Goal: Task Accomplishment & Management: Manage account settings

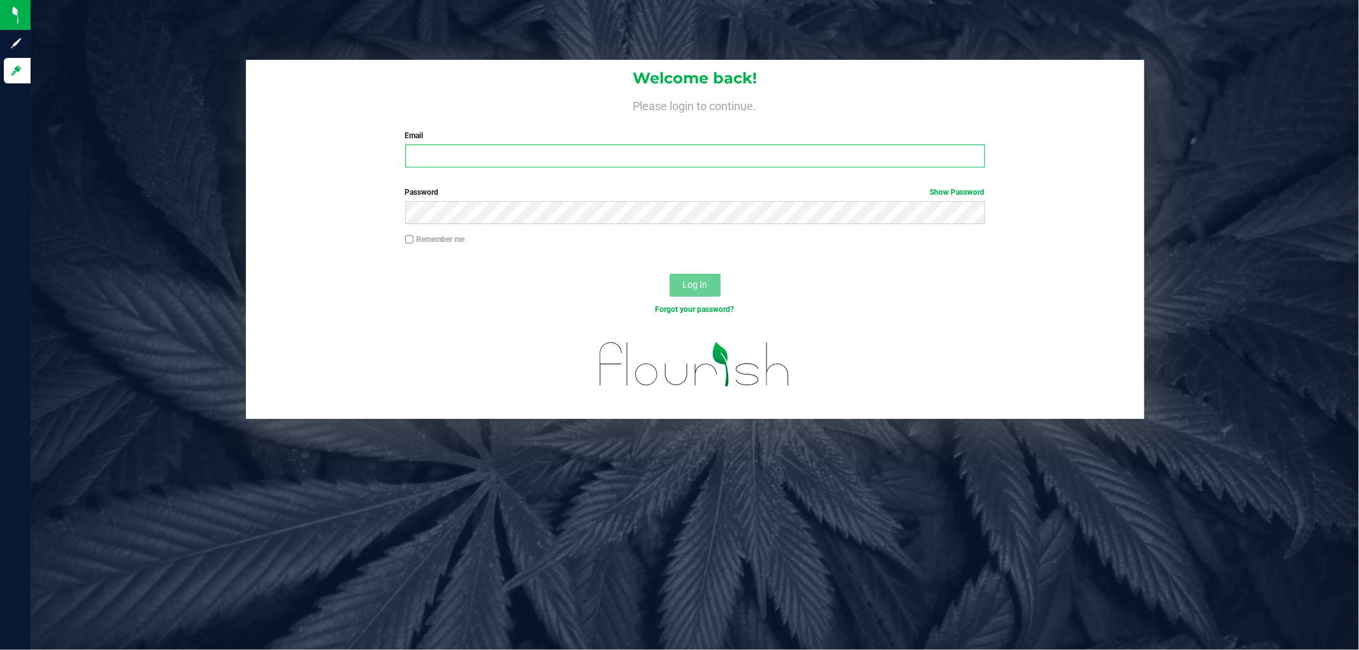
click at [457, 161] on input "Email" at bounding box center [695, 156] width 580 height 23
type input "[EMAIL_ADDRESS][DOMAIN_NAME]"
click at [670, 274] on button "Log In" at bounding box center [695, 285] width 51 height 23
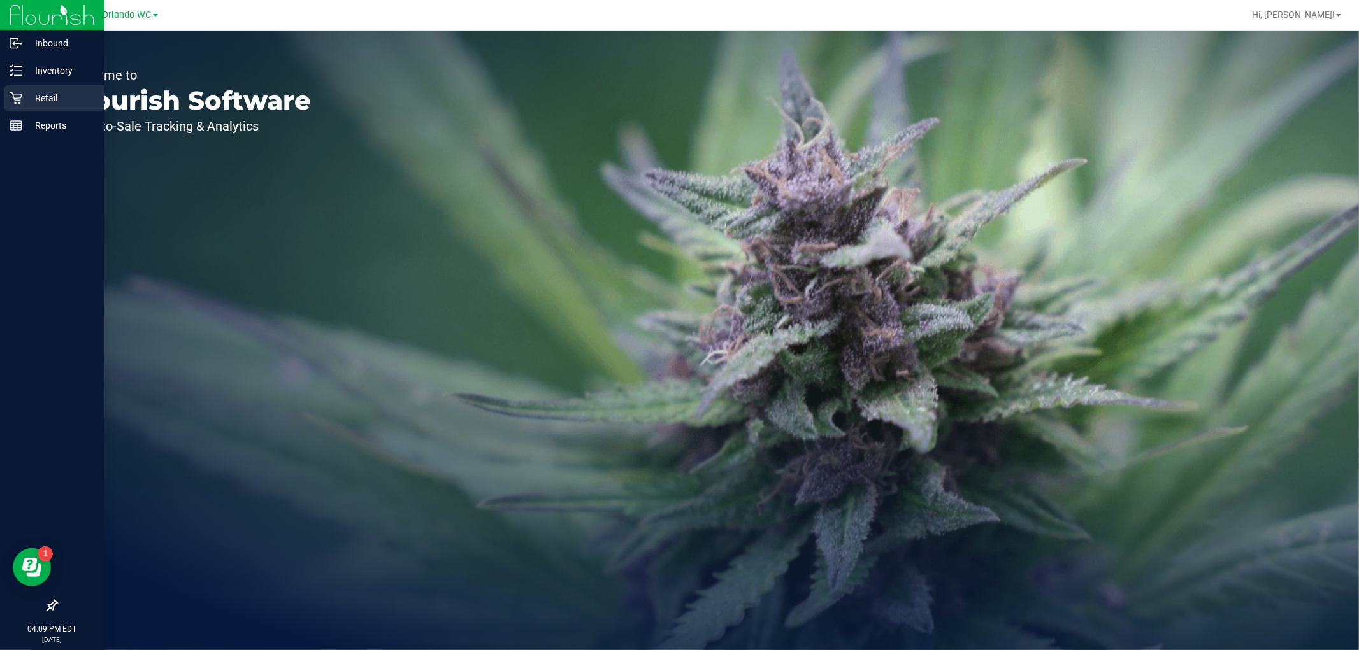
click at [14, 96] on icon at bounding box center [16, 98] width 13 height 13
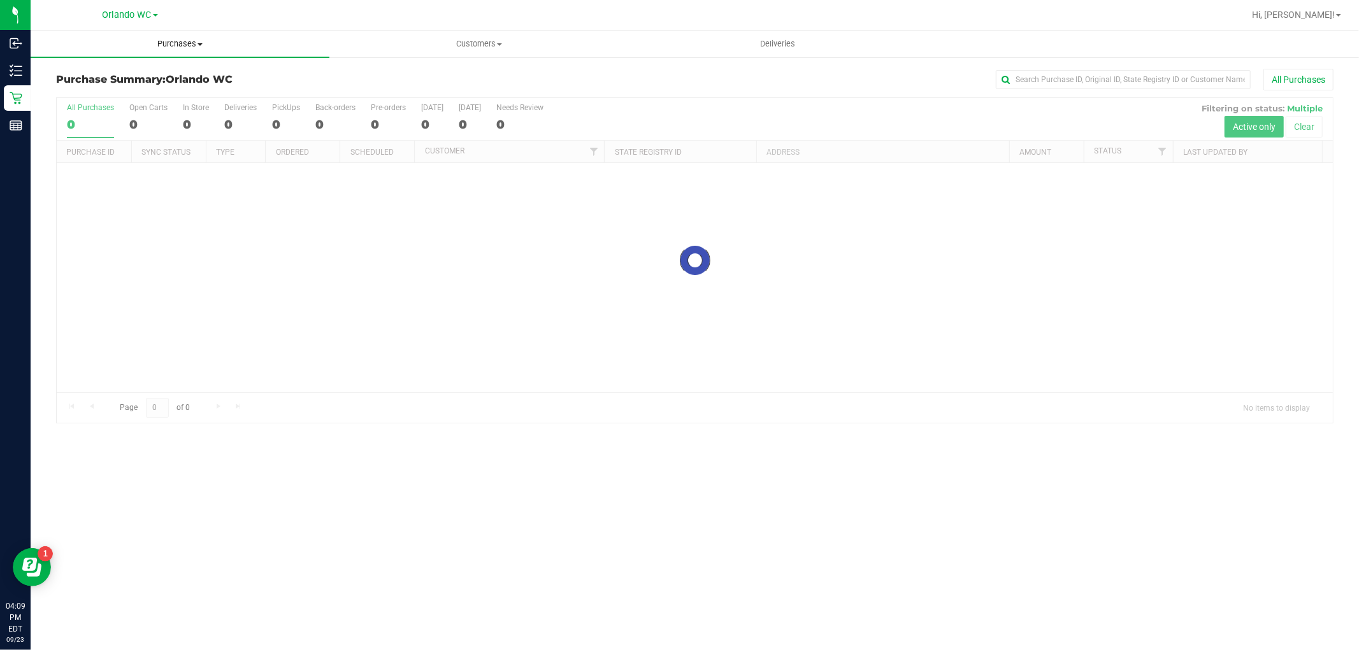
click at [189, 47] on span "Purchases" at bounding box center [180, 43] width 299 height 11
click at [109, 90] on li "Fulfillment" at bounding box center [180, 92] width 299 height 15
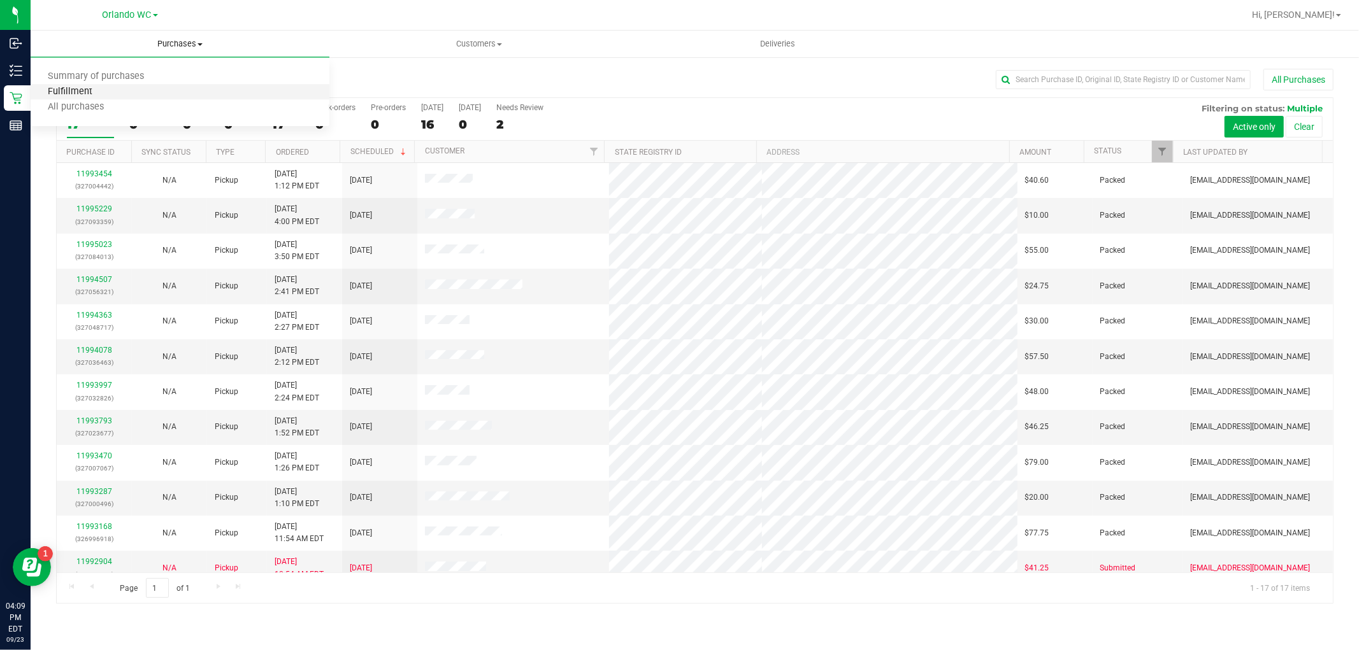
click at [91, 90] on span "Fulfillment" at bounding box center [70, 92] width 79 height 11
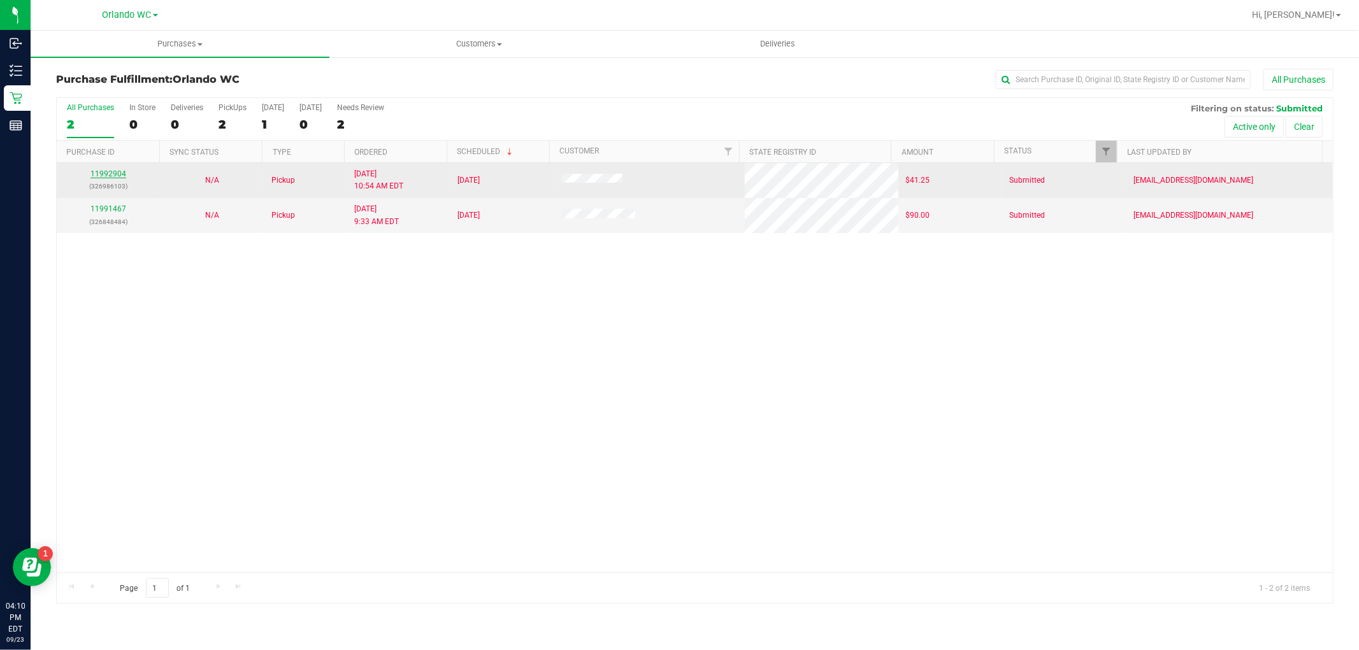
click at [123, 173] on link "11992904" at bounding box center [108, 173] width 36 height 9
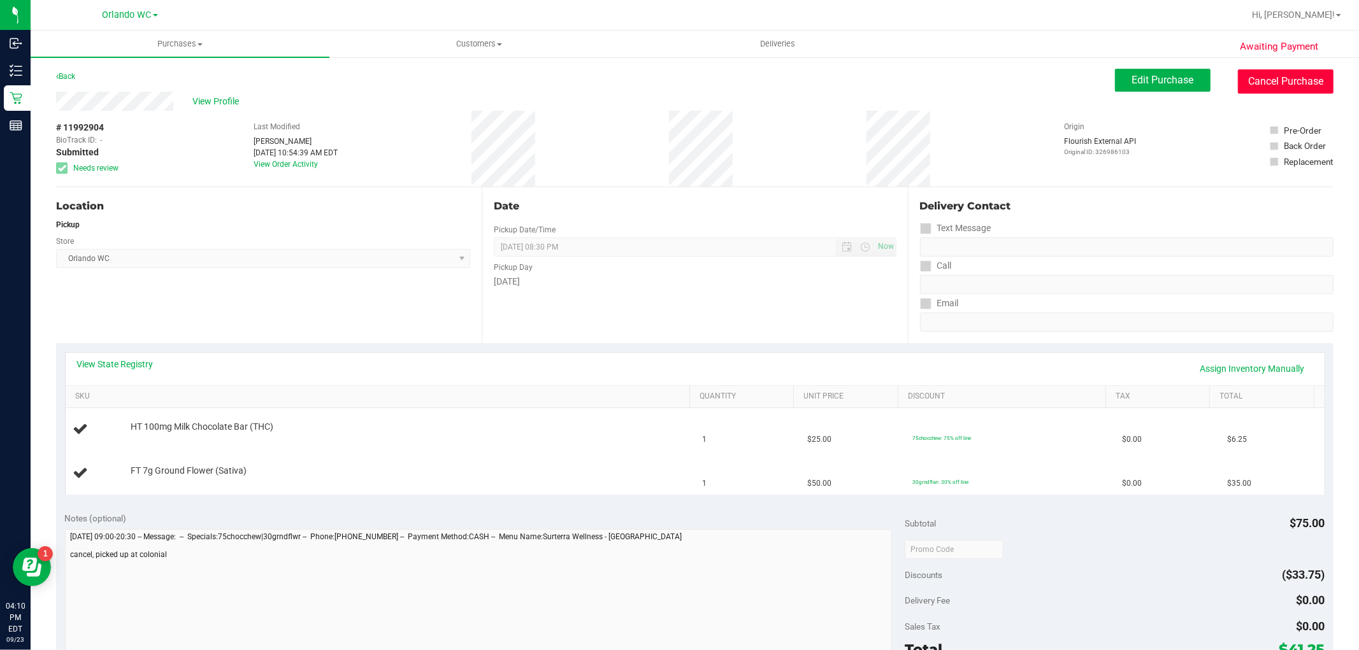
click at [1274, 73] on button "Cancel Purchase" at bounding box center [1286, 81] width 96 height 24
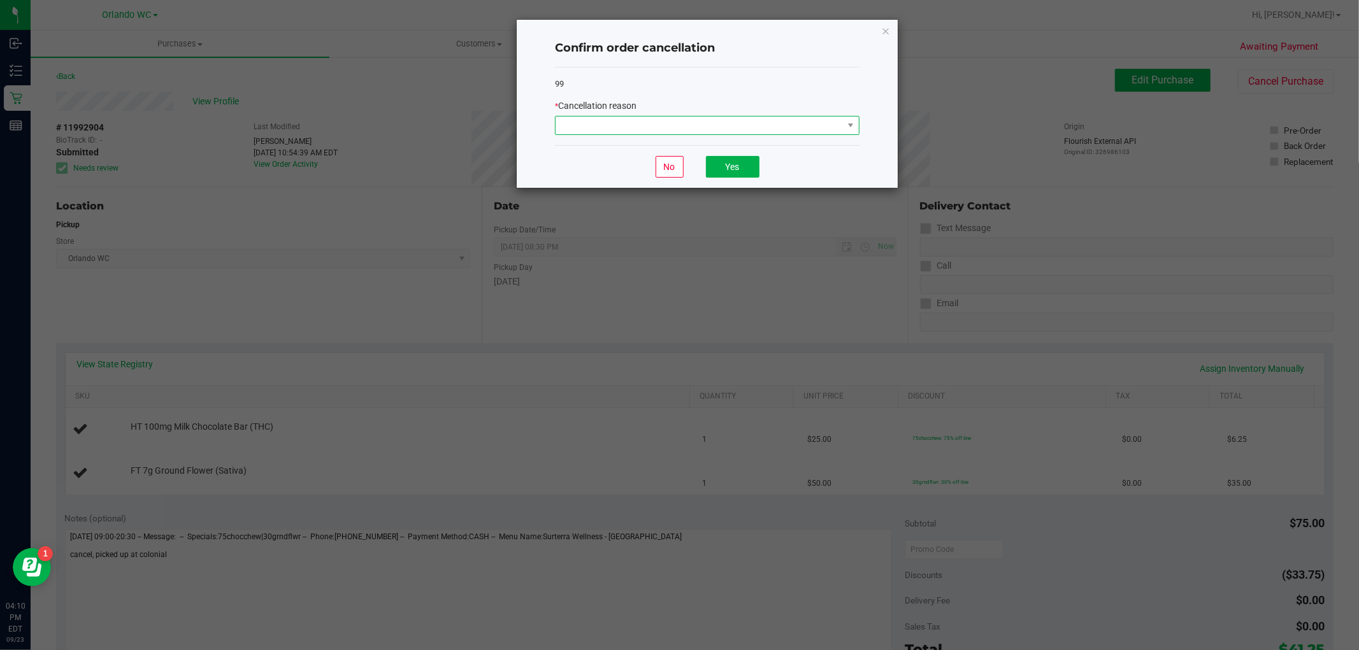
click at [672, 131] on span at bounding box center [699, 126] width 287 height 18
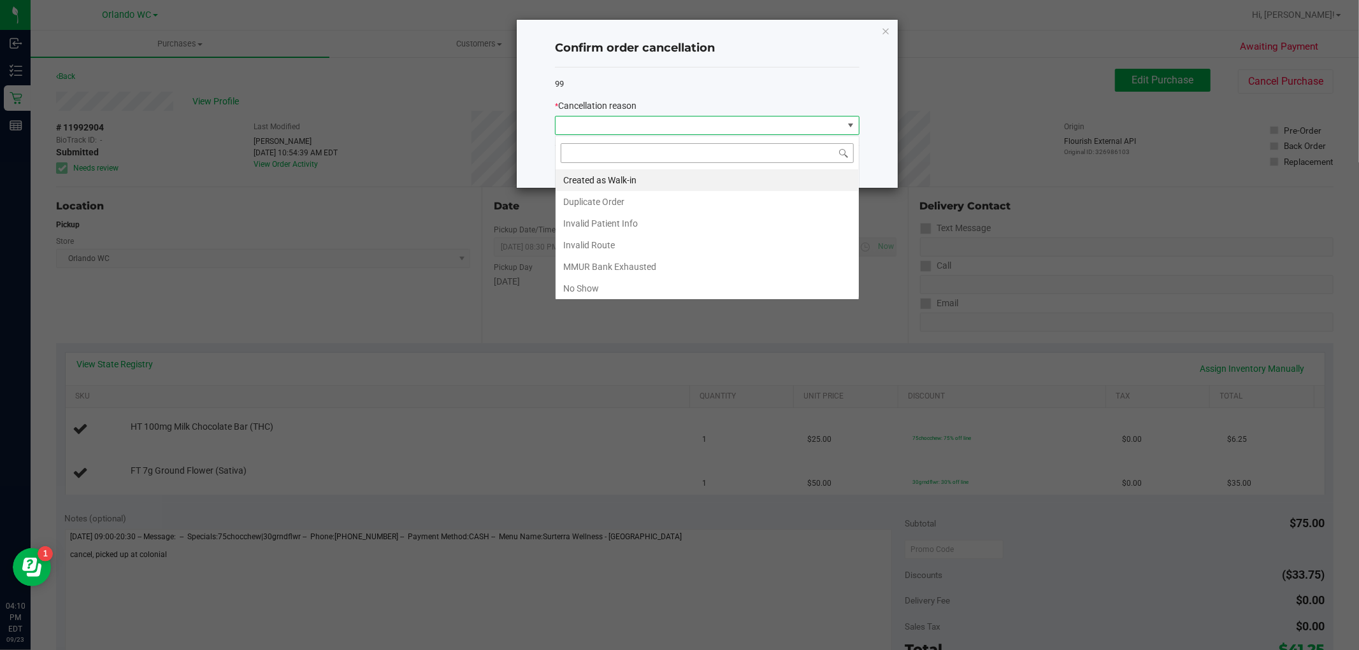
scroll to position [19, 304]
click at [601, 283] on li "No Show" at bounding box center [707, 289] width 303 height 22
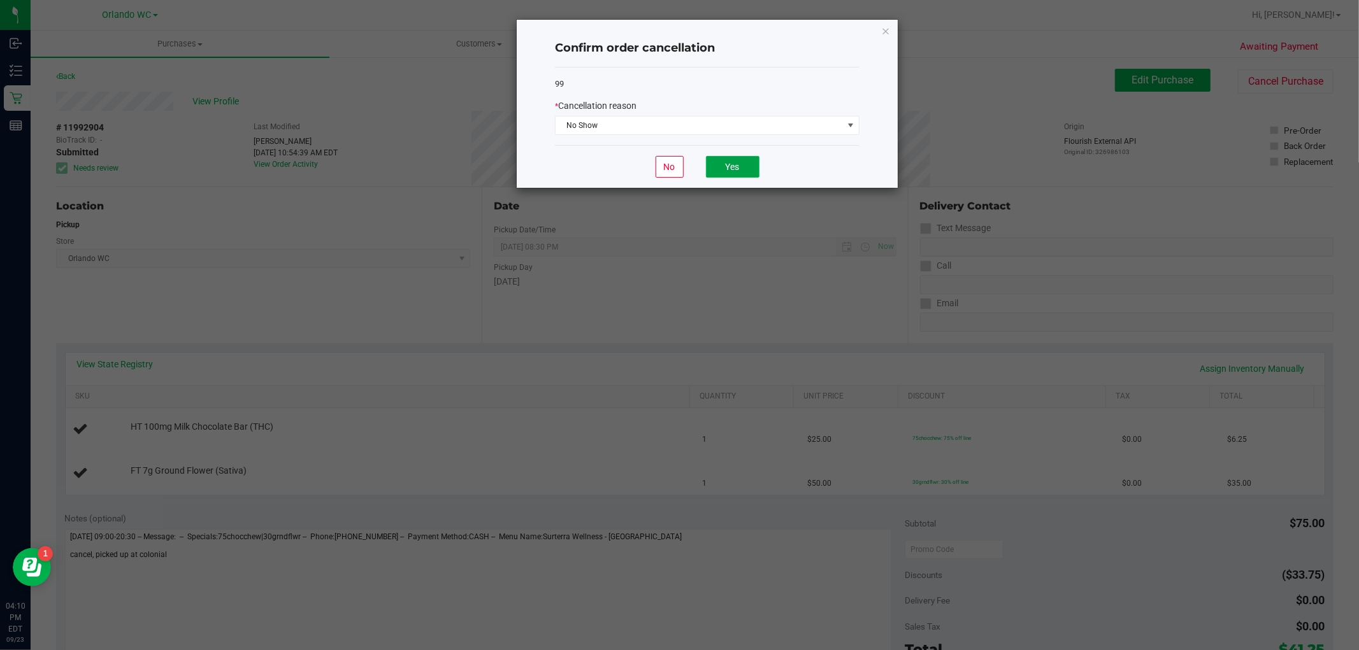
click at [724, 162] on button "Yes" at bounding box center [733, 167] width 54 height 22
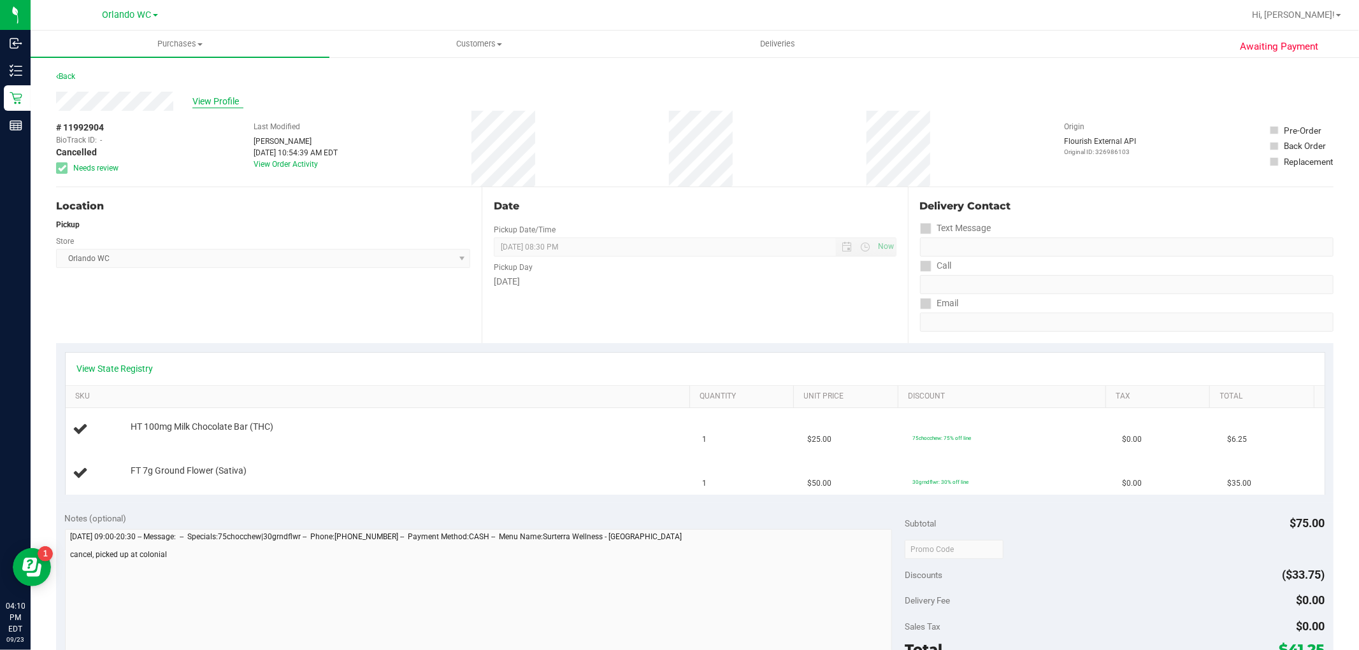
click at [218, 100] on span "View Profile" at bounding box center [217, 101] width 51 height 13
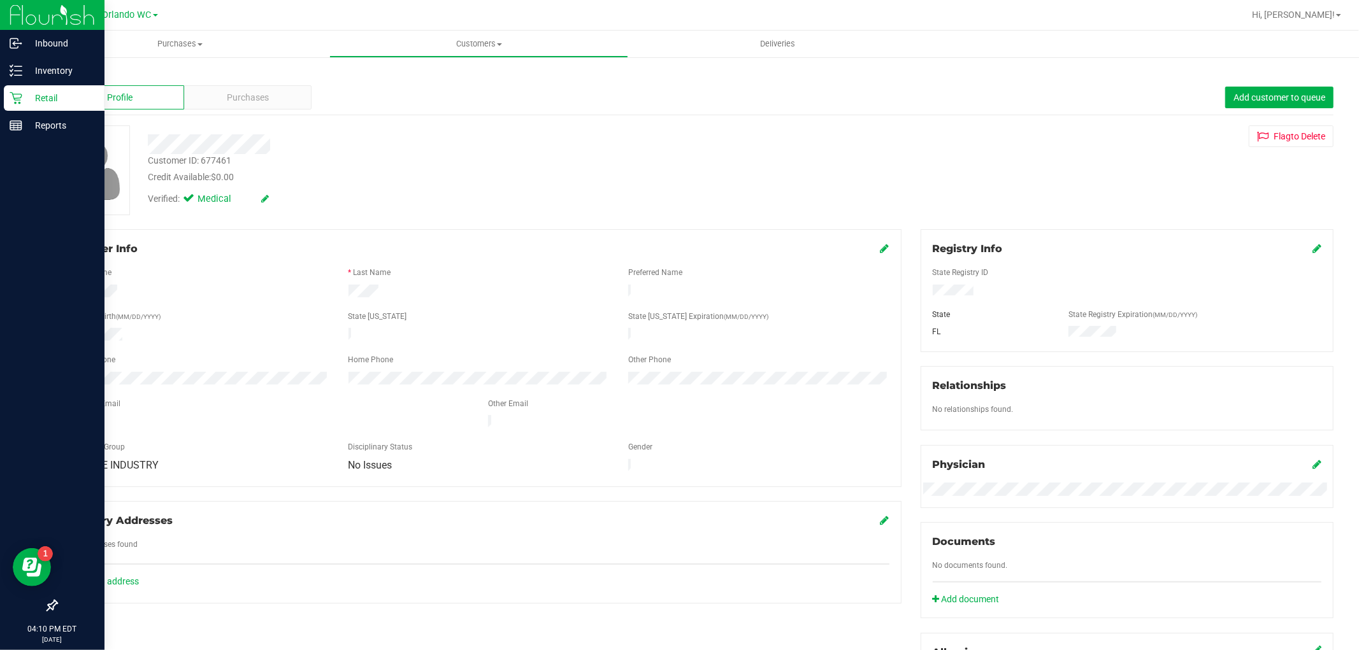
click at [15, 94] on icon at bounding box center [16, 98] width 13 height 13
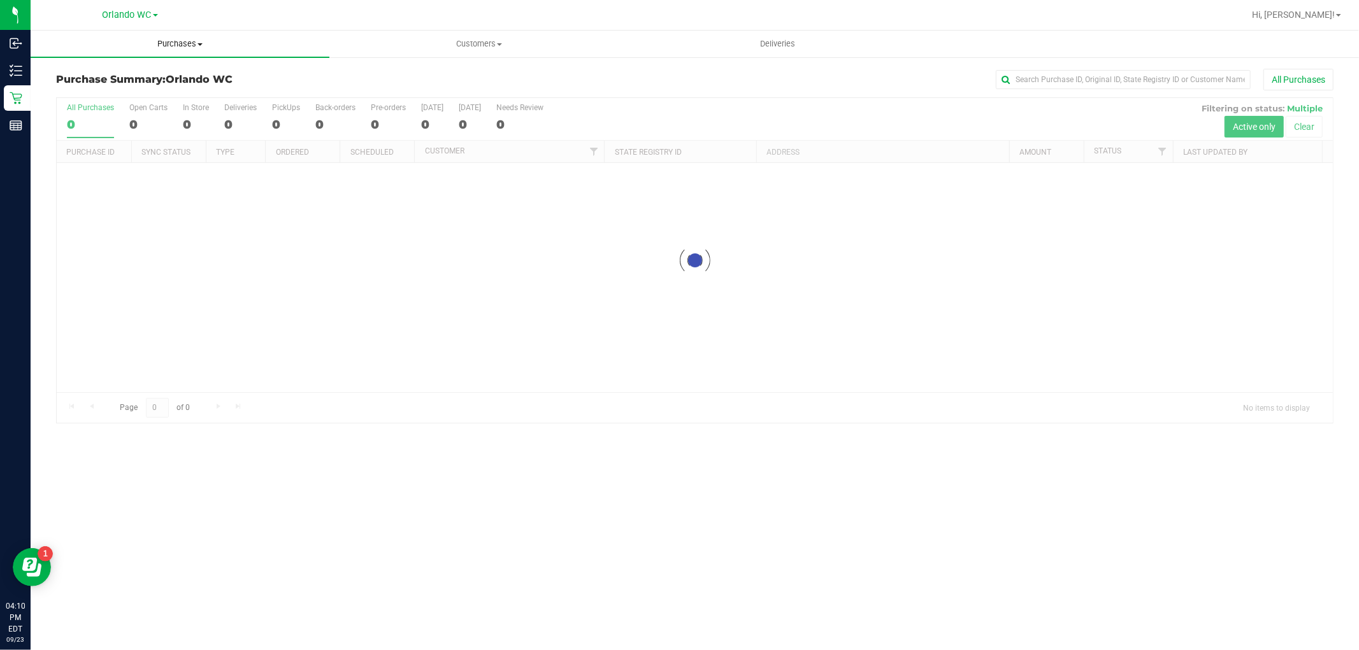
drag, startPoint x: 173, startPoint y: 40, endPoint x: 175, endPoint y: 47, distance: 6.7
click at [174, 40] on span "Purchases" at bounding box center [180, 43] width 299 height 11
click at [158, 90] on li "Fulfillment" at bounding box center [180, 92] width 299 height 15
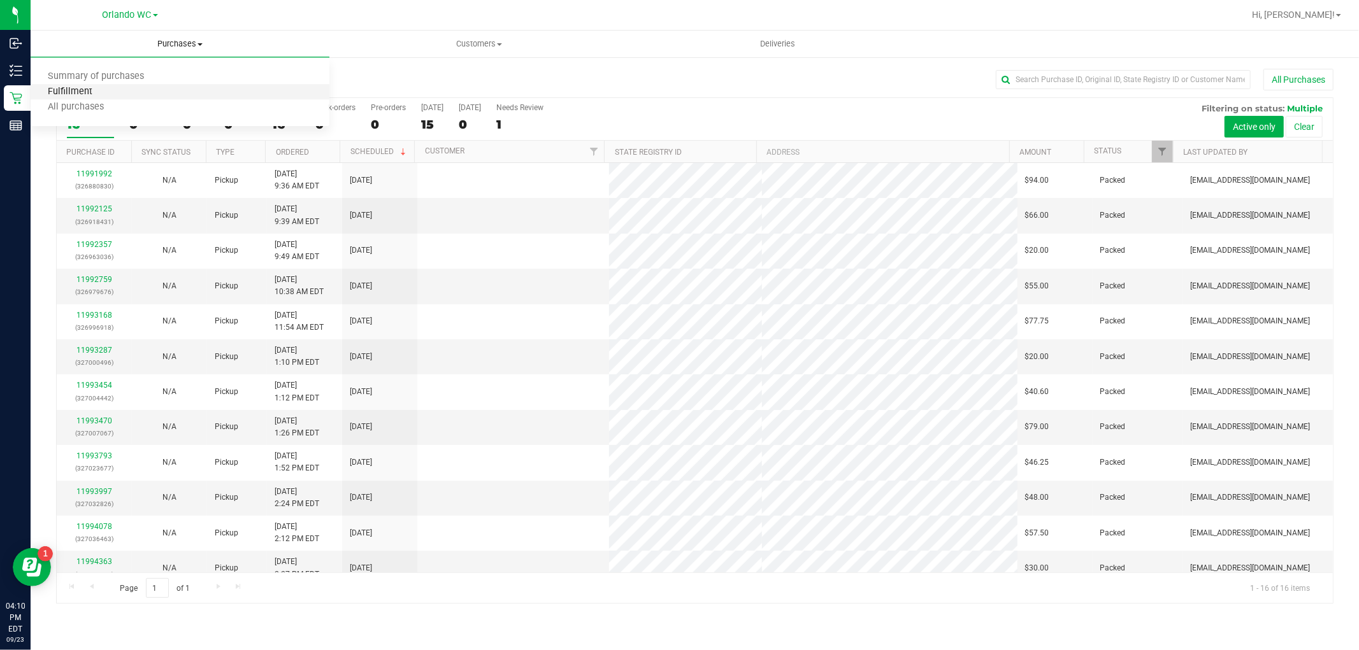
click at [99, 97] on span "Fulfillment" at bounding box center [70, 92] width 79 height 11
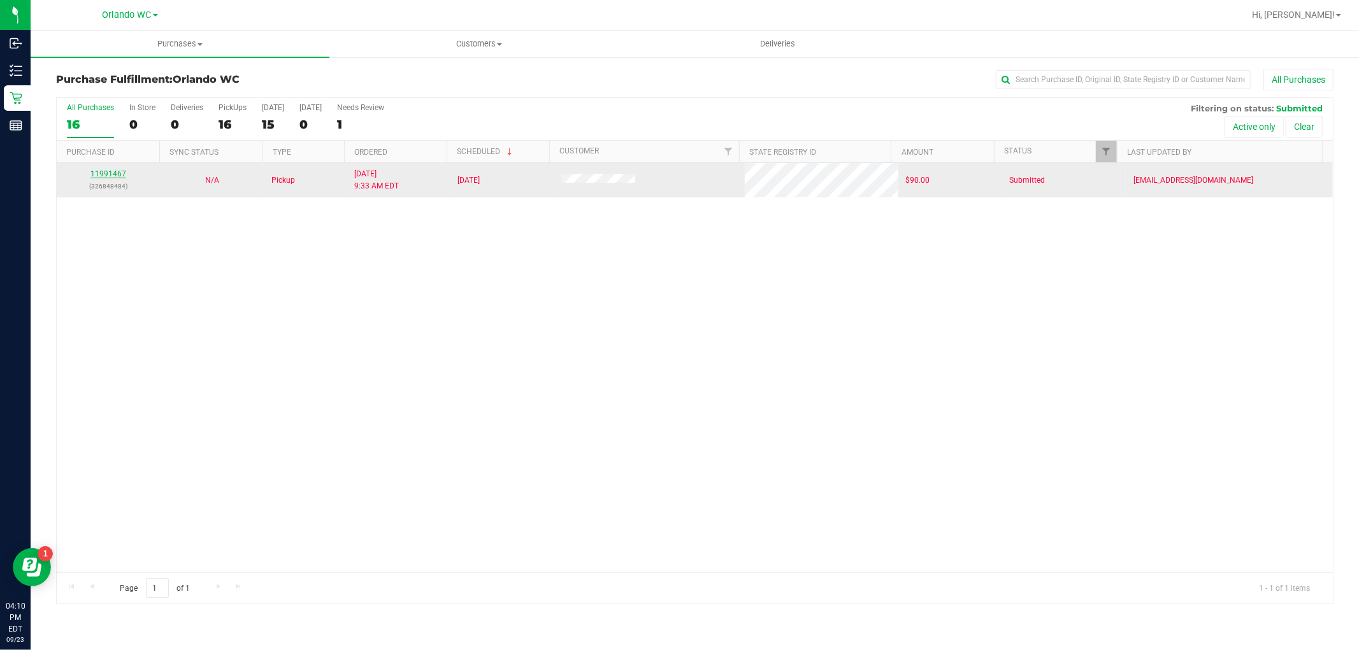
click at [115, 173] on link "11991467" at bounding box center [108, 173] width 36 height 9
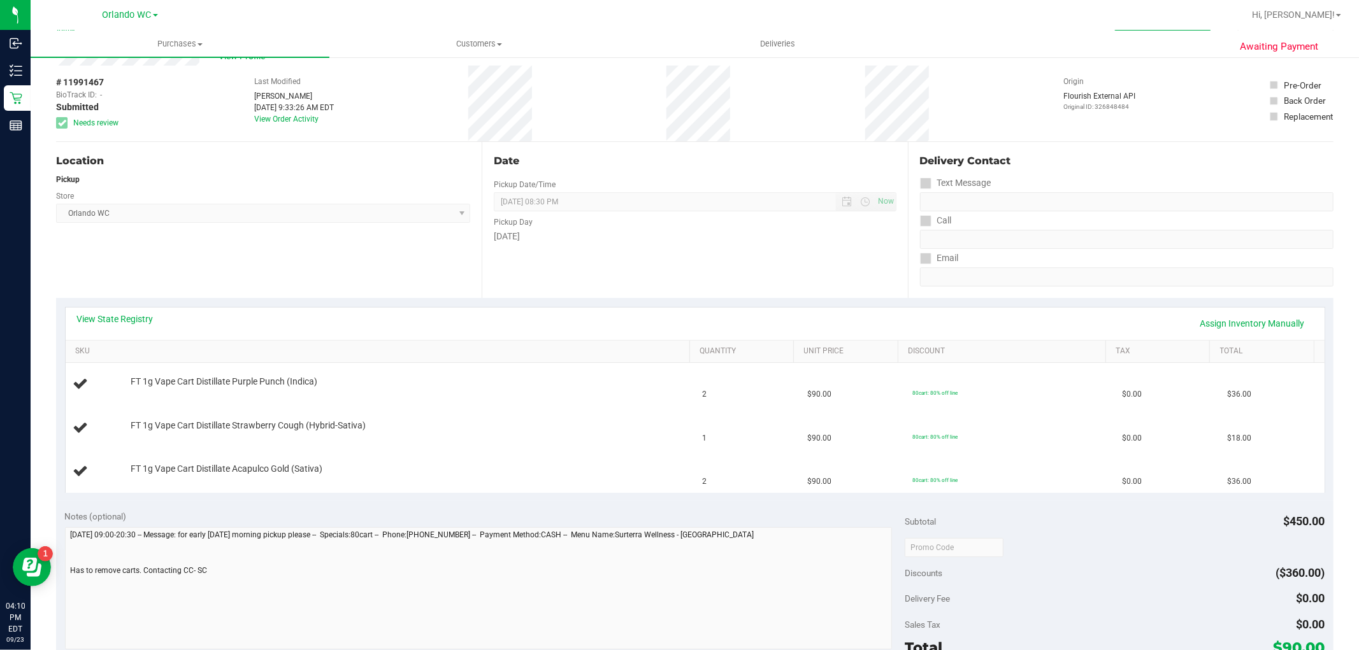
scroll to position [71, 0]
